Goal: Find specific page/section: Find specific page/section

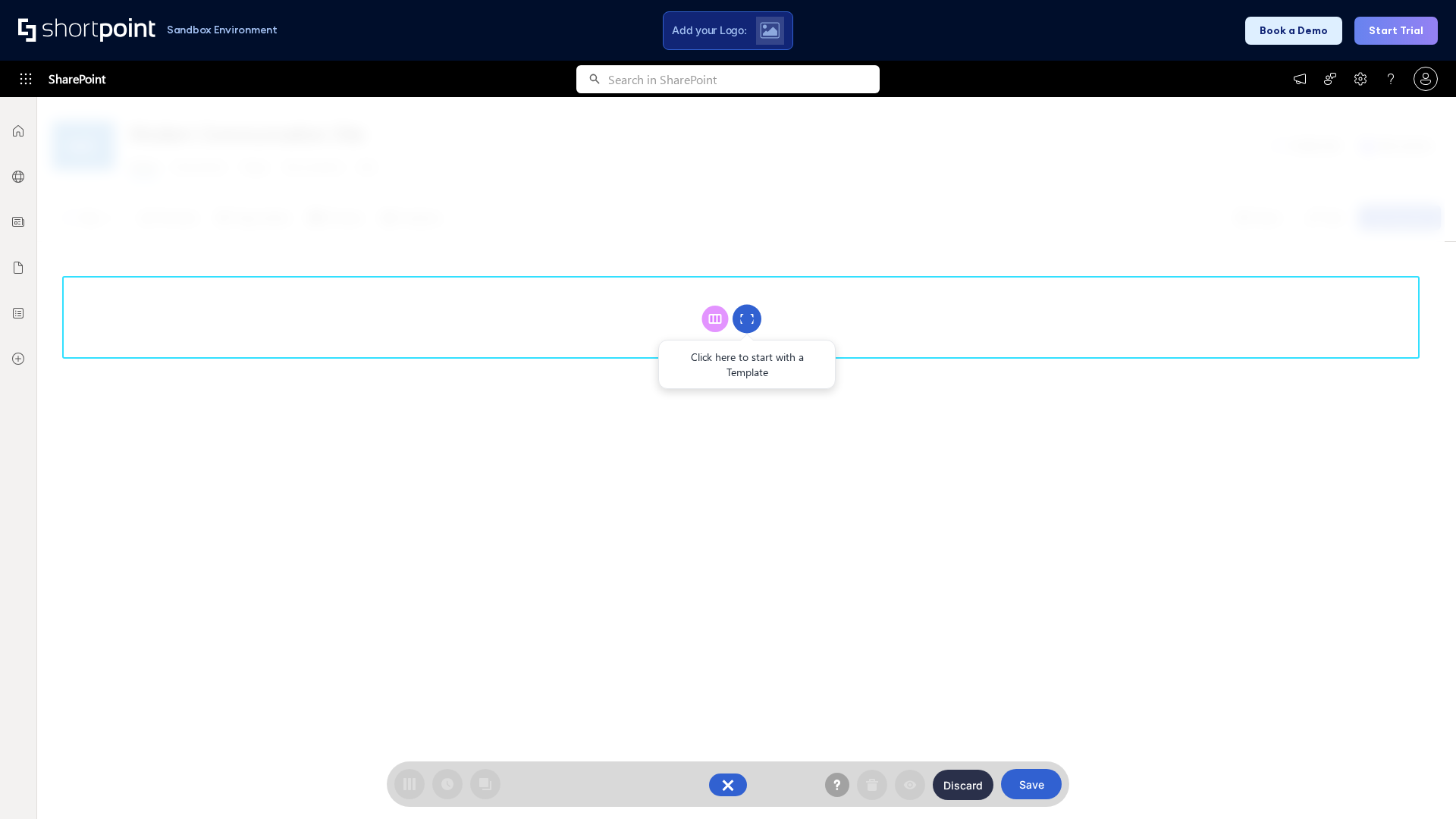
click at [747, 319] on circle at bounding box center [746, 319] width 29 height 29
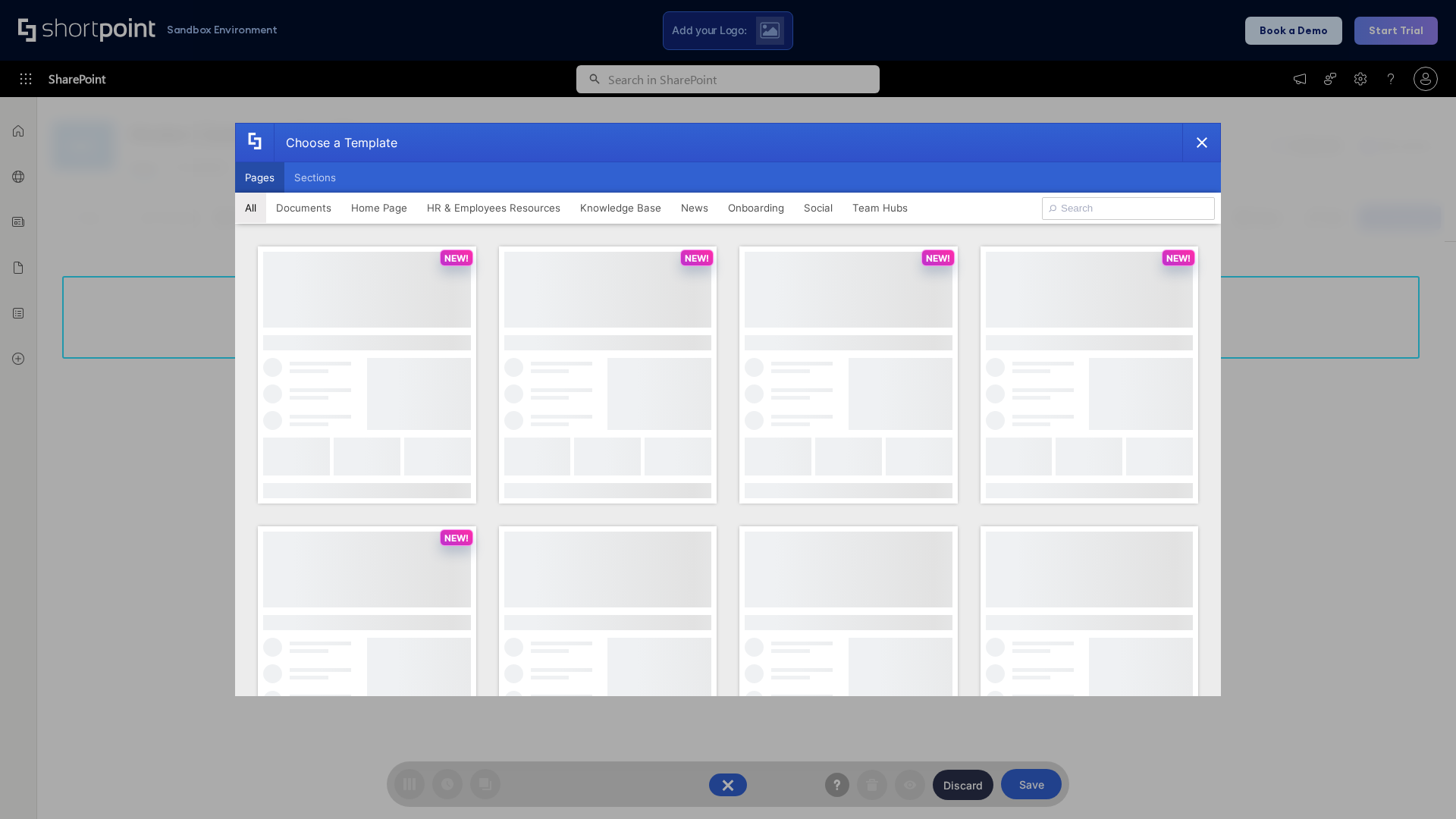
click at [259, 178] on button "Pages" at bounding box center [259, 177] width 49 height 31
type input "Together"
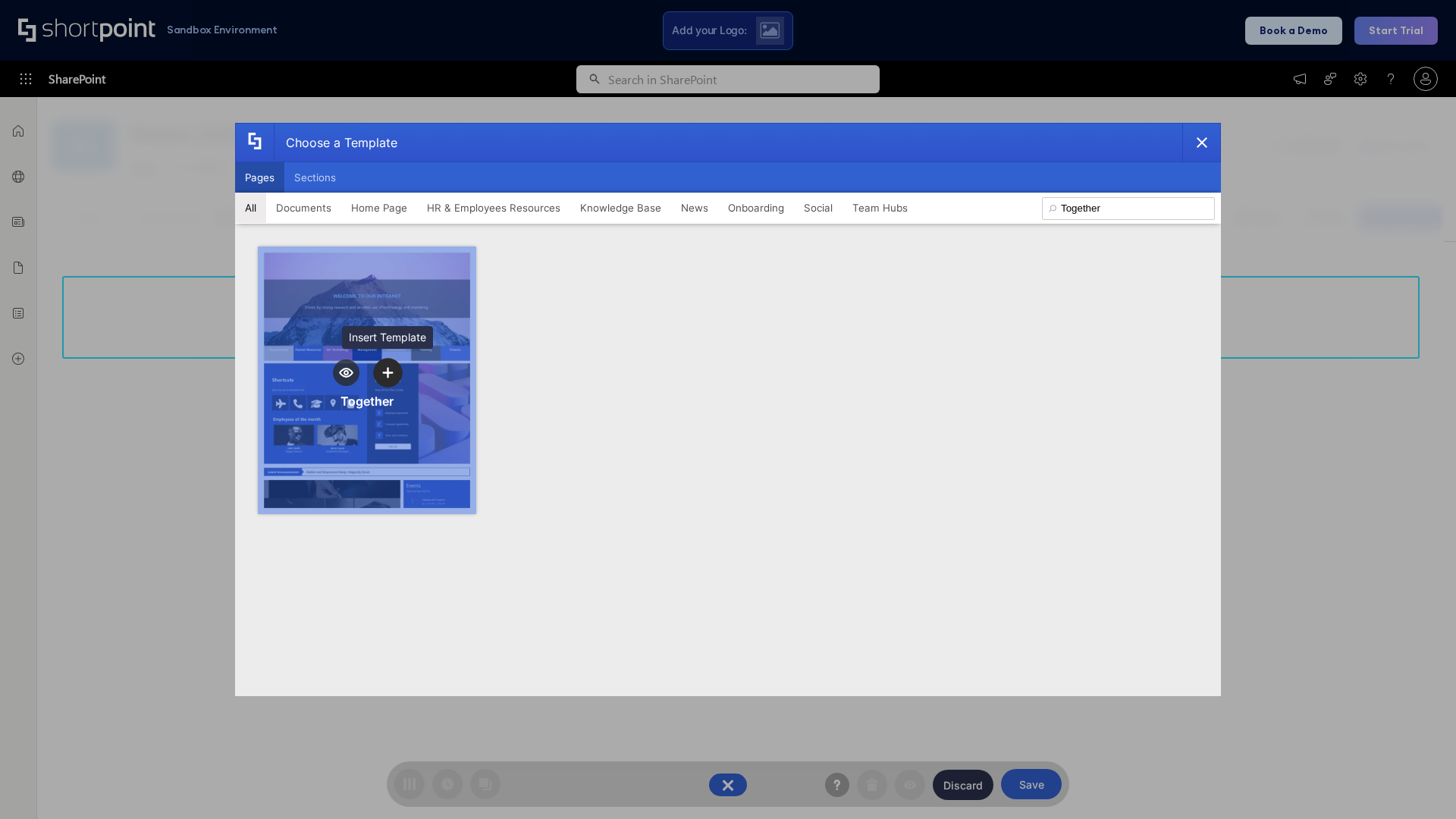
click at [388, 372] on icon "template selector" at bounding box center [388, 373] width 11 height 11
